Goal: Task Accomplishment & Management: Manage account settings

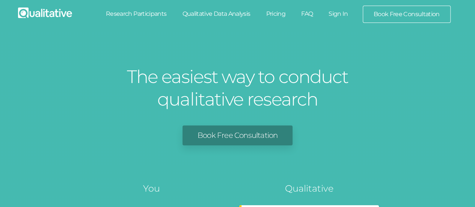
click at [341, 17] on link "Sign In" at bounding box center [338, 14] width 35 height 17
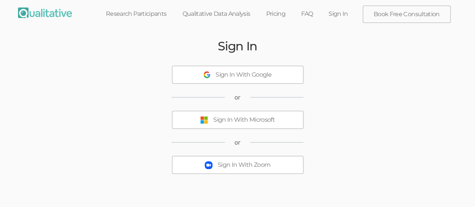
click at [265, 124] on button "Sign In With Microsoft" at bounding box center [238, 120] width 132 height 18
click at [257, 123] on div "Sign In With Microsoft" at bounding box center [244, 120] width 62 height 9
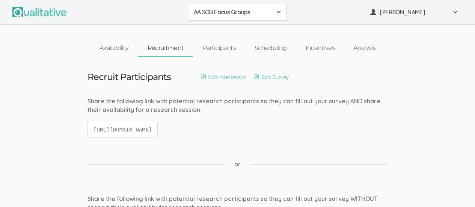
click at [275, 15] on div "AA SOB Focus Groups" at bounding box center [238, 12] width 88 height 9
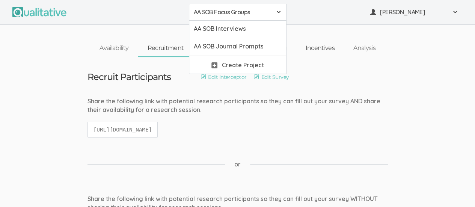
click at [321, 43] on link "Incentives" at bounding box center [320, 48] width 48 height 16
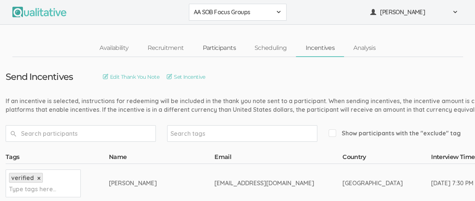
click at [224, 46] on link "Participants" at bounding box center [219, 48] width 52 height 16
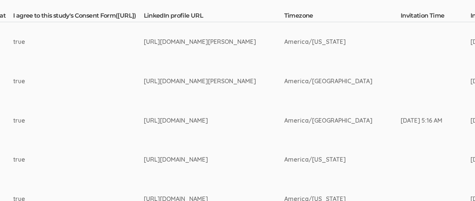
scroll to position [206, 1220]
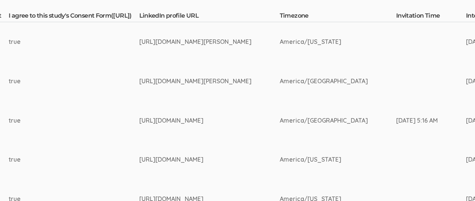
drag, startPoint x: 164, startPoint y: 37, endPoint x: 253, endPoint y: 56, distance: 91.1
click at [253, 56] on td "[URL][DOMAIN_NAME][PERSON_NAME]" at bounding box center [209, 41] width 141 height 39
copy div "[URL][DOMAIN_NAME][PERSON_NAME]"
